Goal: Use online tool/utility

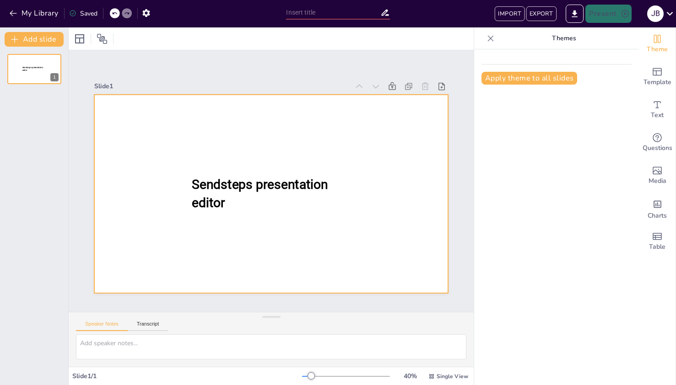
type input "User Experience Analysis of Gaspedaal: A Comprehensive Overview"
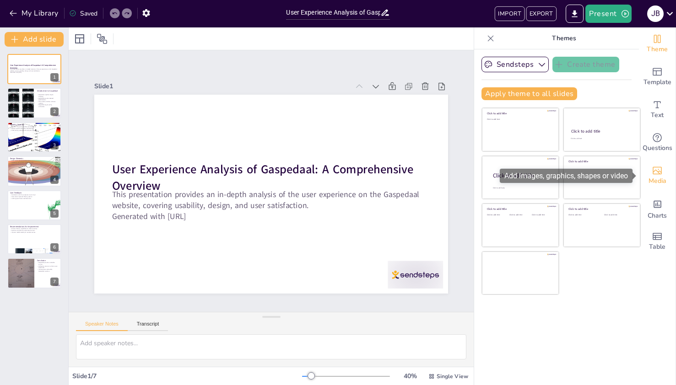
click at [654, 170] on icon "Add images, graphics, shapes or video" at bounding box center [656, 171] width 9 height 8
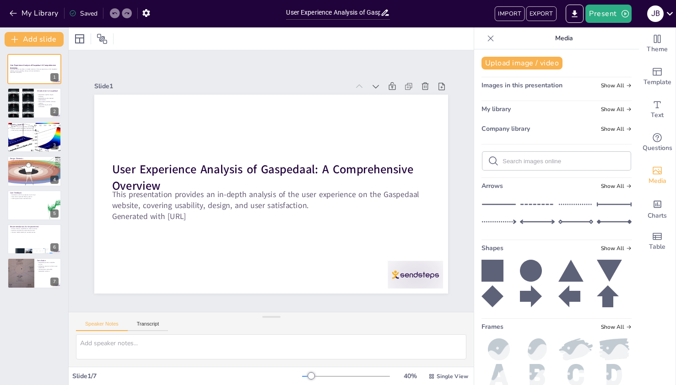
click at [530, 271] on icon at bounding box center [531, 271] width 22 height 22
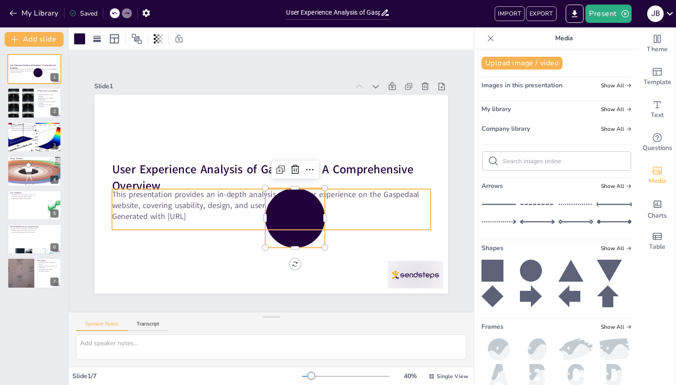
click at [377, 225] on div "This presentation provides an in-depth analysis of the user experience on the G…" at bounding box center [271, 209] width 318 height 41
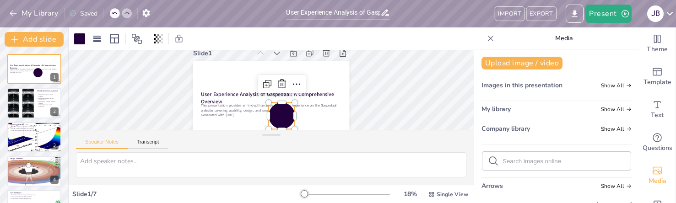
scroll to position [20, 0]
